Goal: Transaction & Acquisition: Purchase product/service

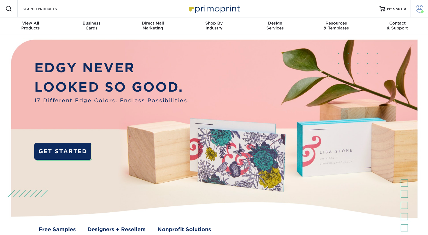
click at [424, 11] on link "Account" at bounding box center [419, 8] width 17 height 17
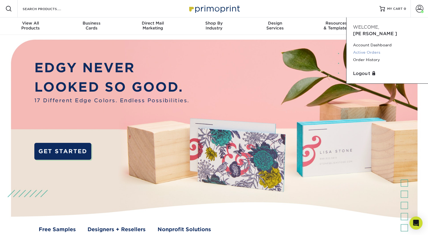
click at [373, 49] on link "Active Orders" at bounding box center [387, 52] width 68 height 7
click at [375, 56] on link "Order History" at bounding box center [387, 59] width 68 height 7
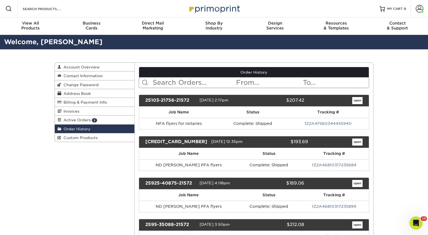
click at [195, 79] on input "text" at bounding box center [194, 82] width 84 height 10
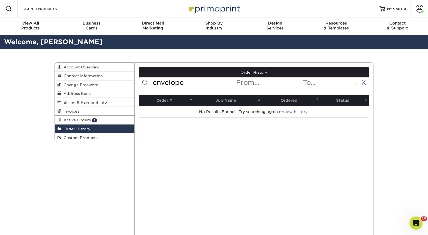
type input "envelope"
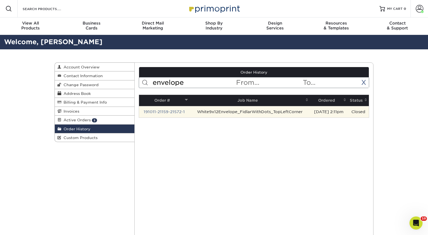
click at [266, 111] on td "White9x12Envelope_FidlarWithDots_TopLeftCorner" at bounding box center [249, 111] width 120 height 11
click at [167, 109] on td "191011-21159-21572-1" at bounding box center [164, 111] width 51 height 11
click at [167, 112] on link "191011-21159-21572-1" at bounding box center [164, 112] width 41 height 4
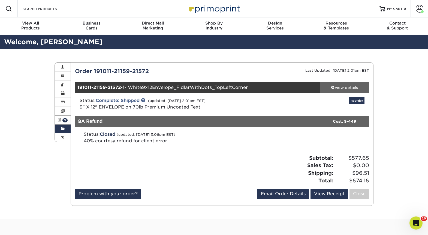
click at [342, 84] on link "view details" at bounding box center [344, 87] width 49 height 11
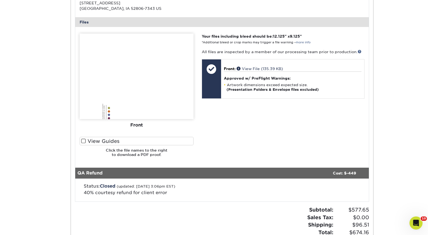
scroll to position [164, 0]
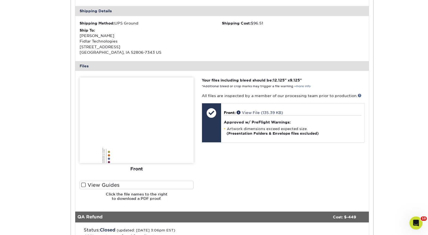
click at [137, 117] on img at bounding box center [137, 120] width 114 height 86
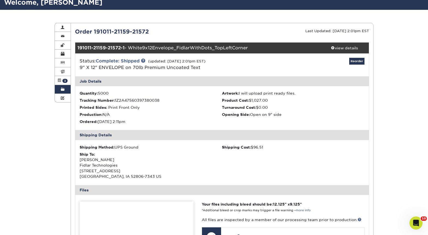
scroll to position [0, 0]
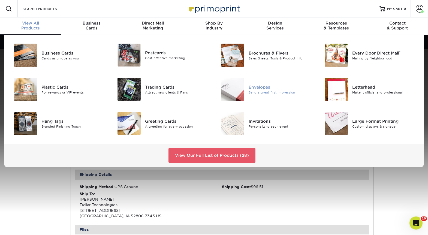
click at [278, 91] on div "Send a great first impression" at bounding box center [281, 92] width 65 height 5
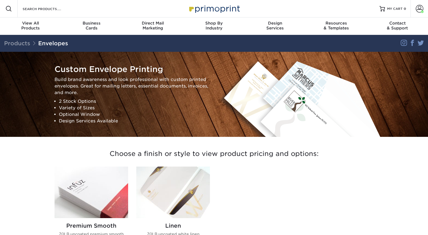
click at [78, 202] on img at bounding box center [92, 193] width 74 height 52
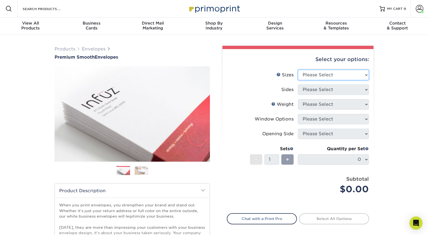
click at [329, 75] on select "Please Select 8.875" x 3.875" 4.125" x 9.5" 5.25" x 7.25" 9" x 12"" at bounding box center [333, 75] width 71 height 10
select select "4.12x9.50"
click at [298, 70] on select "Please Select 8.875" x 3.875" 4.125" x 9.5" 5.25" x 7.25" 9" x 12"" at bounding box center [333, 75] width 71 height 10
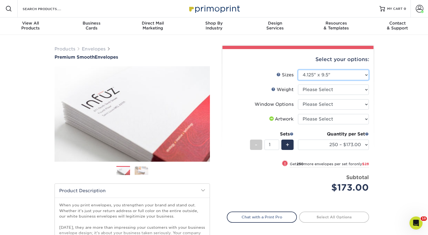
click at [338, 79] on select "Please Select 8.875" x 3.875" 4.125" x 9.5" 5.25" x 7.25" 9" x 12"" at bounding box center [333, 75] width 71 height 10
click at [387, 102] on div "Products Envelopes Premium Smooth Envelopes Previous Next / /" at bounding box center [214, 180] width 428 height 291
click at [365, 91] on select "Please Select 70LB" at bounding box center [333, 90] width 71 height 10
select select "70LB"
click at [298, 85] on select "Please Select 70LB" at bounding box center [333, 90] width 71 height 10
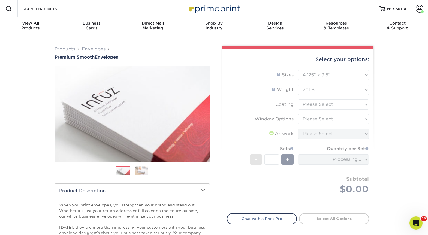
click at [358, 105] on form "Sizes Help Sizes Please Select 8.875" x 3.875" 4.125" x 9.5" 5.25" x 7.25" 9" x…" at bounding box center [298, 138] width 142 height 137
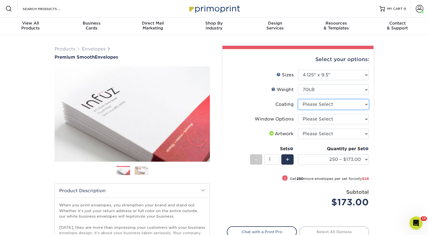
drag, startPoint x: 362, startPoint y: 105, endPoint x: 360, endPoint y: 115, distance: 10.6
click at [360, 115] on ul "Sizes Help Sizes Please Select 8.875" x 3.875" 4.125" x 9.5" 5.25" x 7.25" 9" x…" at bounding box center [298, 143] width 142 height 146
select select "3e7618de-abca-4bda-9f97-8b9129e913d8"
click at [298, 99] on select at bounding box center [333, 104] width 71 height 10
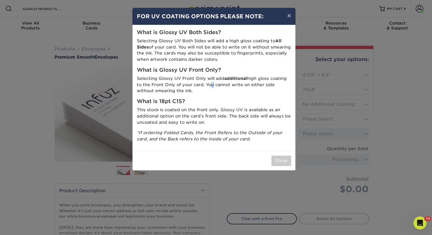
click at [211, 83] on p "Selecting Glossy UV Front Only will add additional high gloss coating to the Fr…" at bounding box center [214, 85] width 154 height 19
click at [298, 123] on div "× FOR UV COATING OPTIONS PLEASE NOTE: What is Glossy UV Both Sides? Selecting G…" at bounding box center [216, 117] width 432 height 235
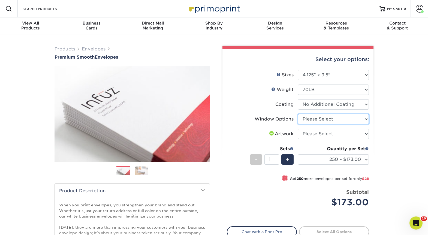
drag, startPoint x: 358, startPoint y: 115, endPoint x: 357, endPoint y: 120, distance: 5.2
click at [358, 115] on select "Please Select No Window Window (Left Side)" at bounding box center [333, 119] width 71 height 10
select select "1f9e9f9f-4237-4243-ba79-49052844f6e6"
click at [298, 114] on select "Please Select No Window Window (Left Side)" at bounding box center [333, 119] width 71 height 10
click at [354, 135] on select "Please Select I will upload files I need a design - $50" at bounding box center [333, 134] width 71 height 10
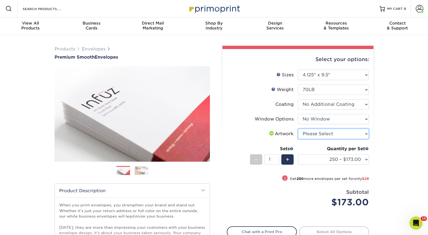
select select "upload"
click at [298, 129] on select "Please Select I will upload files I need a design - $50" at bounding box center [333, 134] width 71 height 10
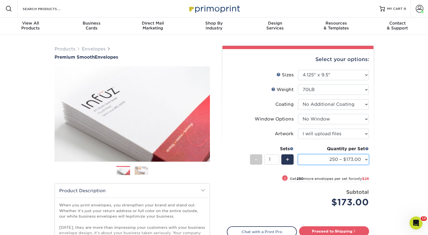
click at [359, 160] on select "250 – $173.00 500 – $201.00 1000 – $251.00 2500 – $388.00 5000 – $566.00 10000 …" at bounding box center [333, 159] width 71 height 10
select select "1000 – $251.00"
click at [298, 154] on select "250 – $173.00 500 – $201.00 1000 – $251.00 2500 – $388.00 5000 – $566.00 10000 …" at bounding box center [333, 159] width 71 height 10
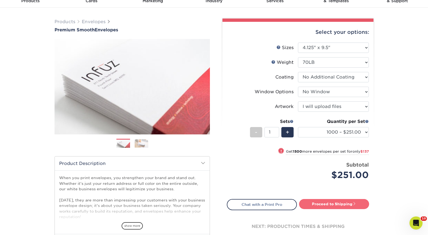
click at [325, 204] on link "Proceed to Shipping" at bounding box center [334, 204] width 70 height 10
type input "Set 1"
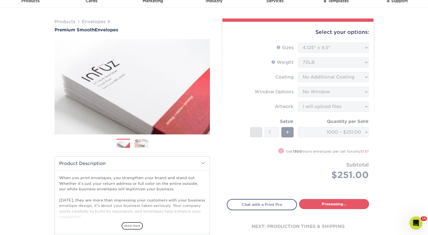
select select "5ff611ab-e7b4-4983-b34f-0023fb6ed2dc"
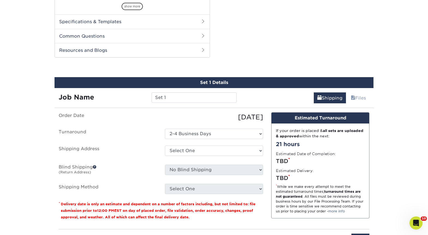
scroll to position [277, 0]
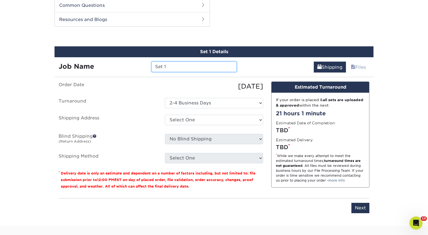
click at [177, 71] on input "Set 1" at bounding box center [194, 67] width 85 height 10
type input "No window envelopes"
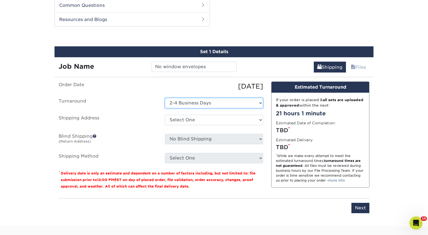
click at [214, 105] on select "Select One 2-4 Business Days" at bounding box center [214, 103] width 98 height 10
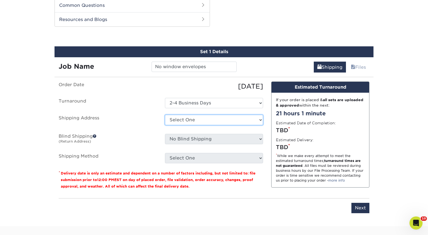
click at [214, 119] on select "Select One 1A Ryan Gunter ARCleburne ARConway ARFranklin ARMontgomery AROuachit…" at bounding box center [214, 120] width 98 height 10
select select "210660"
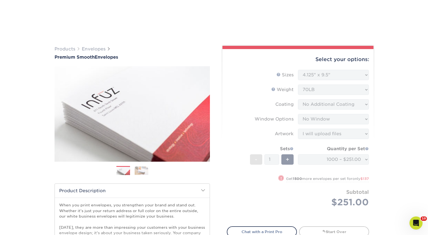
scroll to position [245, 0]
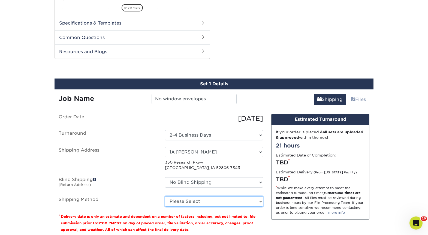
click at [180, 204] on select "Please Select Ground Shipping (+$19.42) 3 Day Shipping Service (+$30.83) 2 Day …" at bounding box center [214, 201] width 98 height 10
select select "03"
click at [165, 196] on select "Please Select Ground Shipping (+$19.42) 3 Day Shipping Service (+$30.83) 2 Day …" at bounding box center [214, 201] width 98 height 10
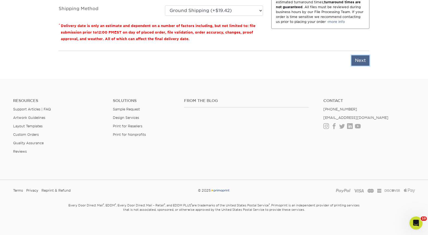
click at [361, 65] on input "Next" at bounding box center [360, 60] width 18 height 10
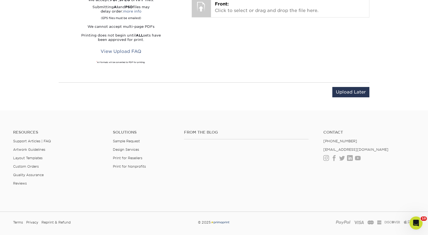
scroll to position [321, 0]
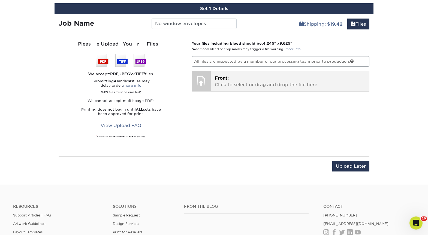
click at [250, 80] on p "Front: Click to select or drag and drop the file here." at bounding box center [290, 81] width 151 height 13
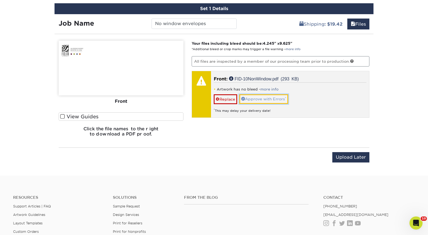
click at [279, 99] on link "Approve with Errors *" at bounding box center [263, 98] width 49 height 9
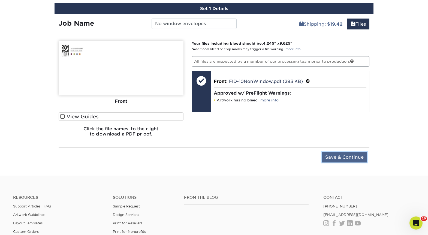
click at [351, 156] on input "Save & Continue" at bounding box center [345, 157] width 46 height 10
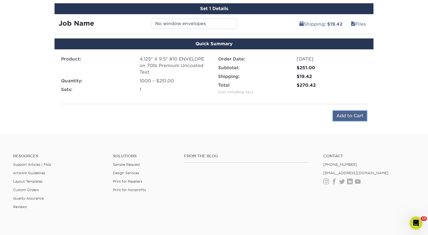
click at [352, 120] on input "Add to Cart" at bounding box center [350, 116] width 34 height 10
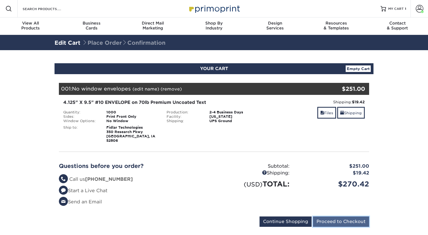
click at [351, 216] on input "Proceed to Checkout" at bounding box center [341, 221] width 56 height 10
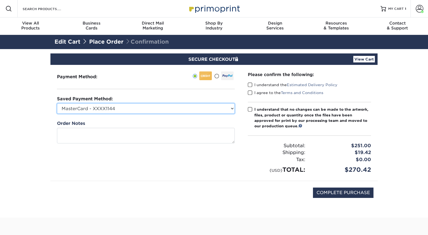
click at [135, 110] on select "MasterCard - XXXX1144 Visa - XXXX9276 MasterCard - XXXX0651 MasterCard - XXXX77…" at bounding box center [146, 108] width 178 height 10
select select "70136"
click at [57, 103] on select "MasterCard - XXXX1144 Visa - XXXX9276 MasterCard - XXXX0651 MasterCard - XXXX77…" at bounding box center [146, 108] width 178 height 10
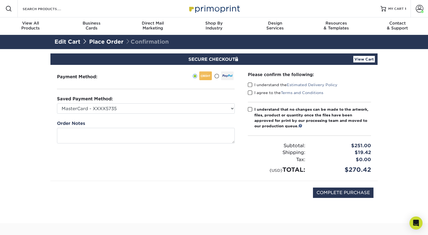
click at [249, 86] on span at bounding box center [250, 84] width 5 height 5
click at [0, 0] on input "I understand the Estimated Delivery Policy" at bounding box center [0, 0] width 0 height 0
click at [250, 93] on span at bounding box center [250, 92] width 5 height 5
click at [0, 0] on input "I agree to the Terms and Conditions" at bounding box center [0, 0] width 0 height 0
click at [251, 112] on label "I understand that no changes can be made to the artwork, files, product or quan…" at bounding box center [309, 118] width 123 height 22
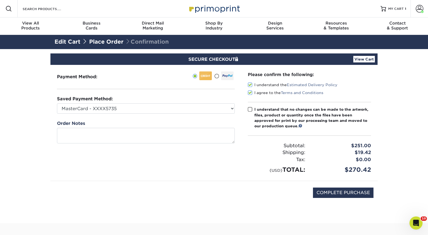
click at [0, 0] on input "I understand that no changes can be made to the artwork, files, product or quan…" at bounding box center [0, 0] width 0 height 0
click at [334, 190] on input "COMPLETE PURCHASE" at bounding box center [343, 193] width 61 height 10
type input "PROCESSING, PLEASE WAIT..."
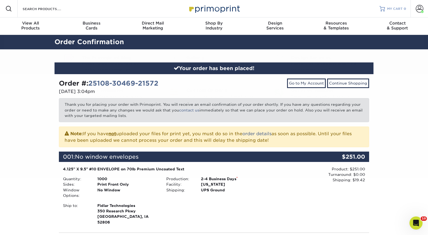
click at [396, 9] on span "MY CART" at bounding box center [395, 9] width 16 height 5
